Goal: Check status: Check status

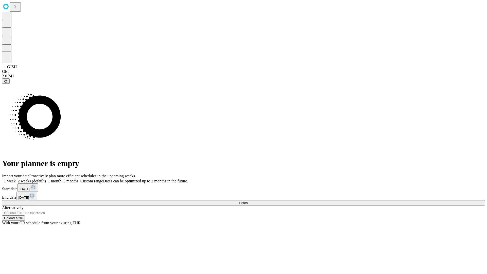
click at [248, 201] on span "Fetch" at bounding box center [243, 203] width 8 height 4
